Goal: Task Accomplishment & Management: Manage account settings

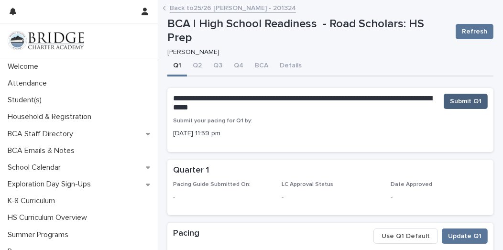
click at [459, 103] on span "Submit Q1" at bounding box center [466, 102] width 32 height 10
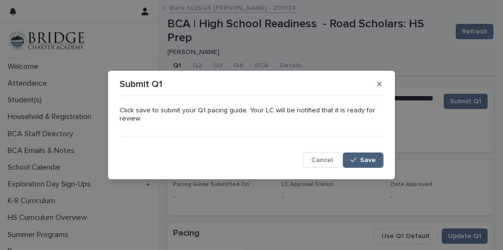
click at [365, 162] on span "Save" at bounding box center [368, 160] width 16 height 7
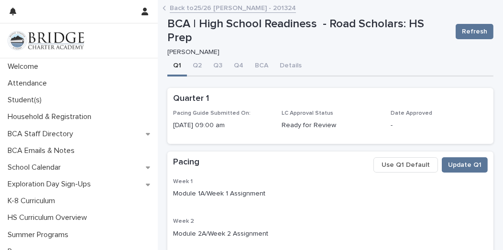
click at [199, 3] on link "Back to 25/26 [PERSON_NAME] - 201324" at bounding box center [233, 7] width 126 height 11
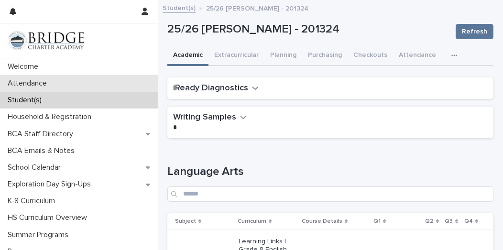
click at [46, 81] on p "Attendance" at bounding box center [29, 83] width 51 height 9
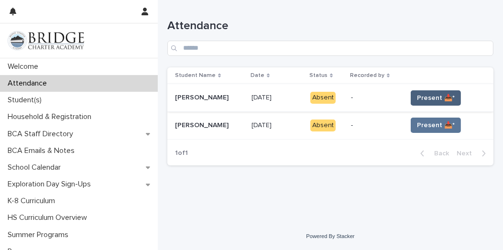
click at [420, 101] on span "Present 📥*" at bounding box center [436, 98] width 38 height 10
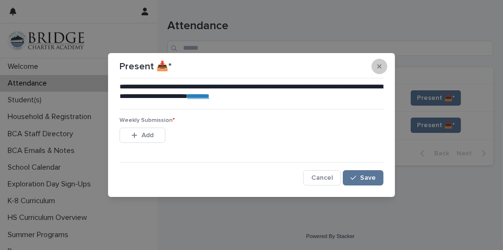
click at [378, 65] on icon "button" at bounding box center [379, 67] width 4 height 4
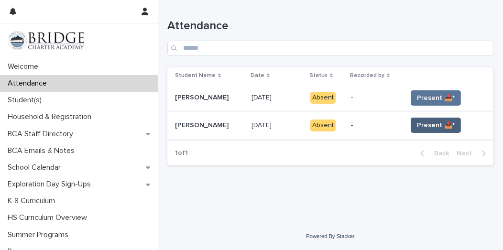
click at [437, 122] on span "Present 📥*" at bounding box center [436, 125] width 38 height 10
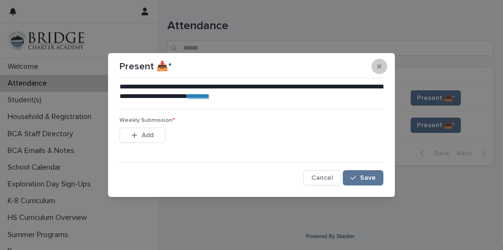
click at [383, 63] on button "button" at bounding box center [379, 66] width 16 height 15
